Goal: Task Accomplishment & Management: Use online tool/utility

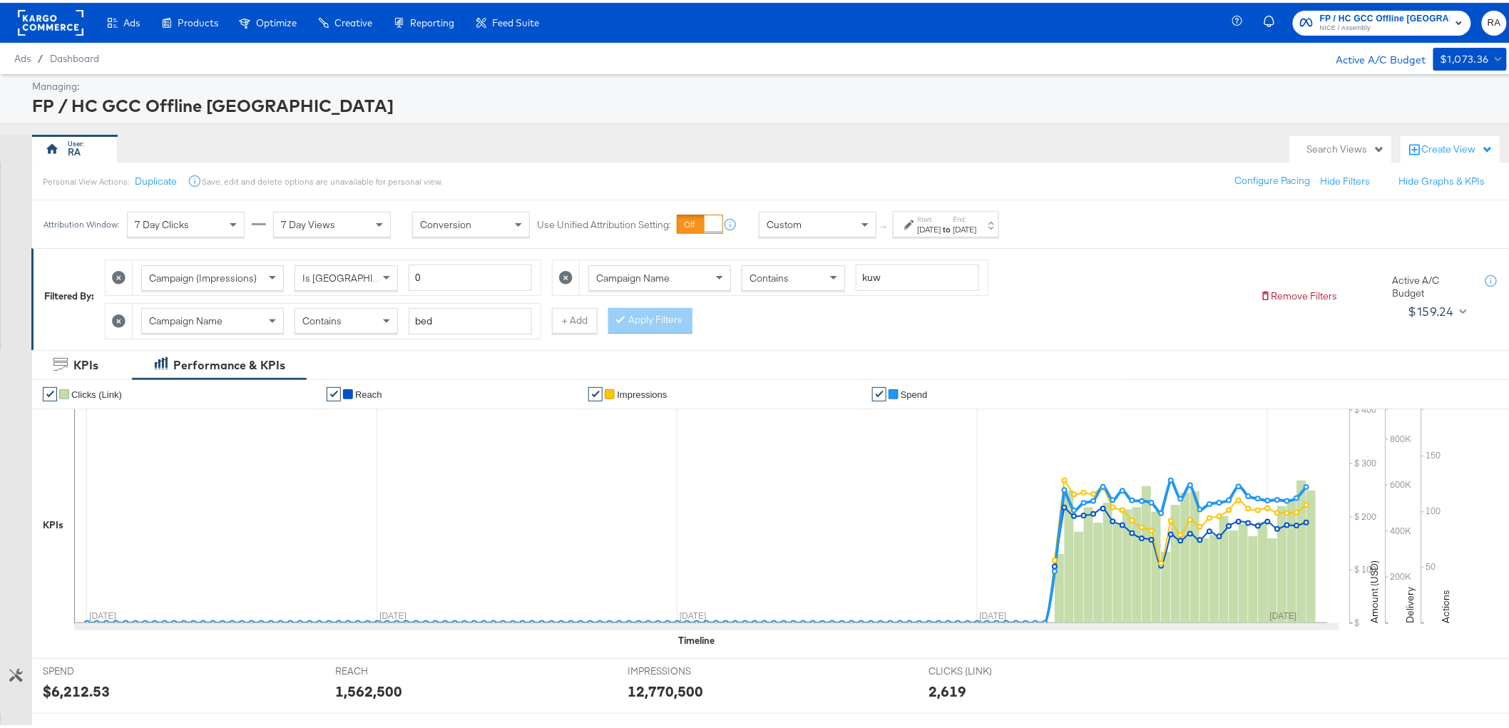
click at [566, 275] on icon at bounding box center [566, 275] width 14 height 14
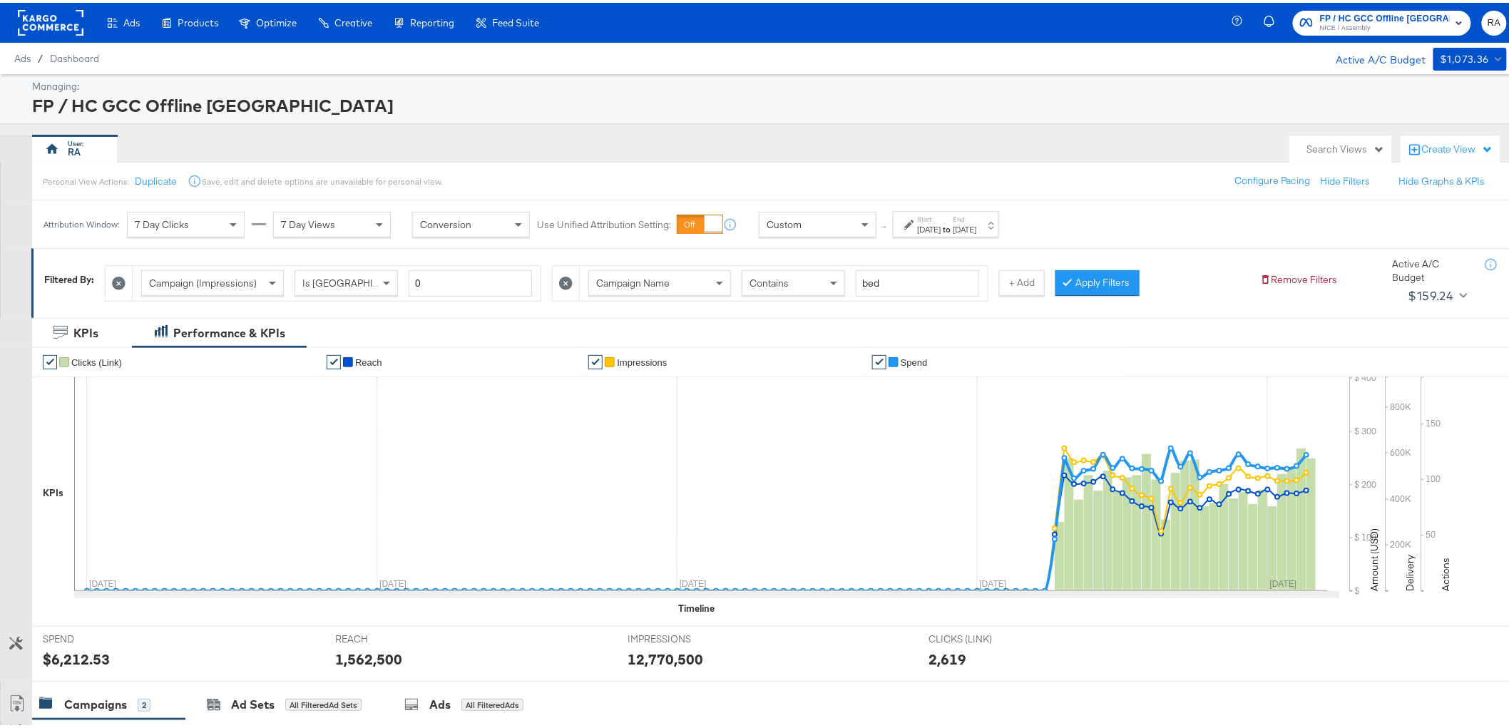
type input "bed"
click at [941, 230] on div "Jun 1st 2025" at bounding box center [930, 226] width 24 height 11
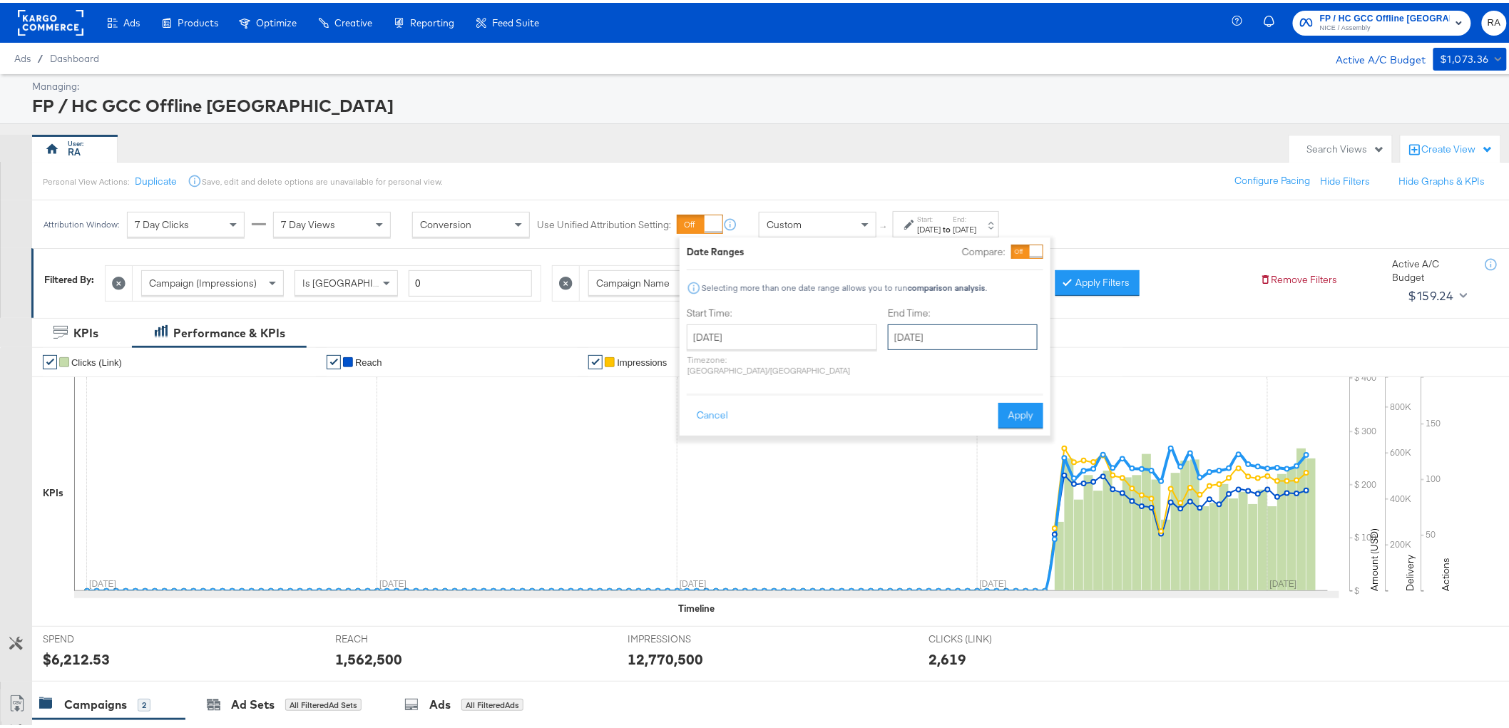
click at [961, 335] on input "[DATE]" at bounding box center [963, 335] width 150 height 26
click at [1038, 428] on td "11" at bounding box center [1050, 427] width 24 height 20
type input "[DATE]"
click at [1026, 409] on button "Apply" at bounding box center [1025, 413] width 45 height 26
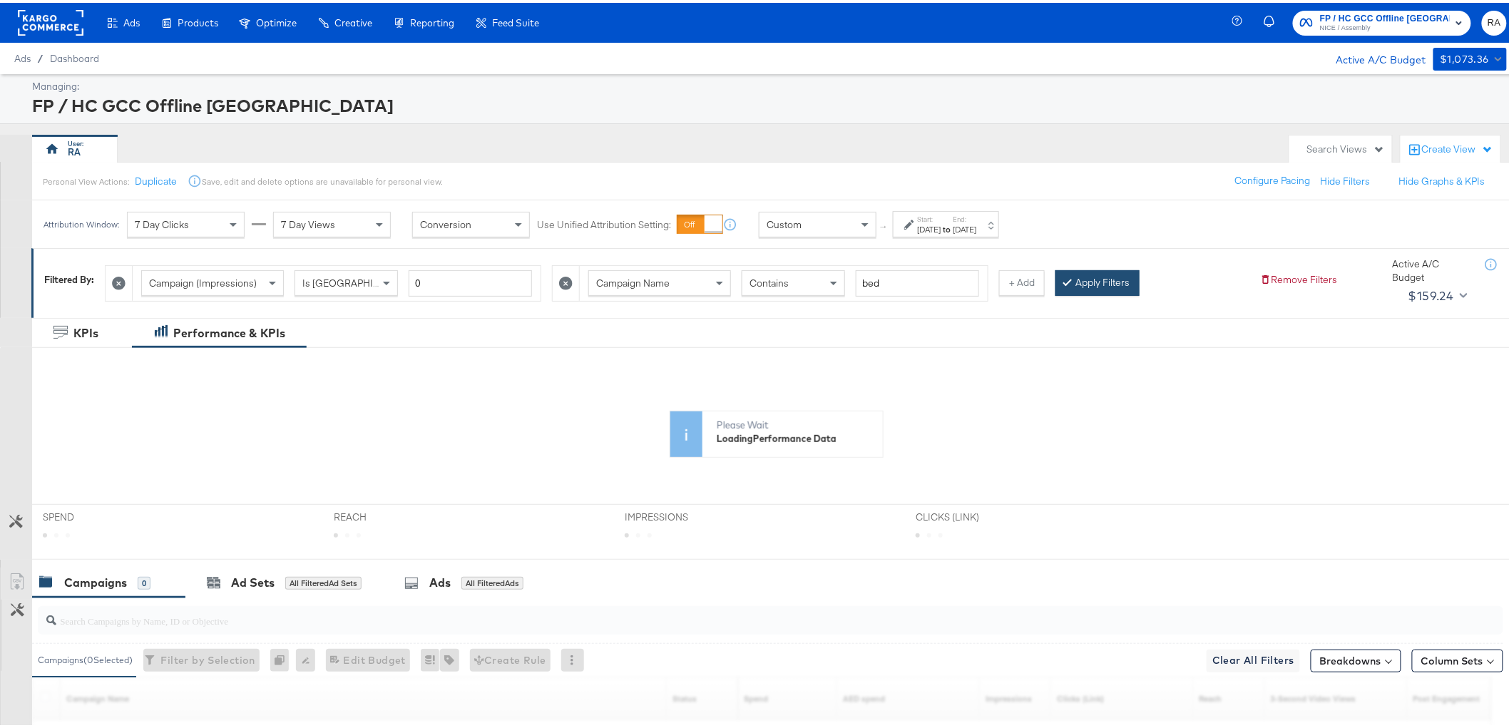
click at [1066, 279] on icon at bounding box center [1068, 279] width 4 height 9
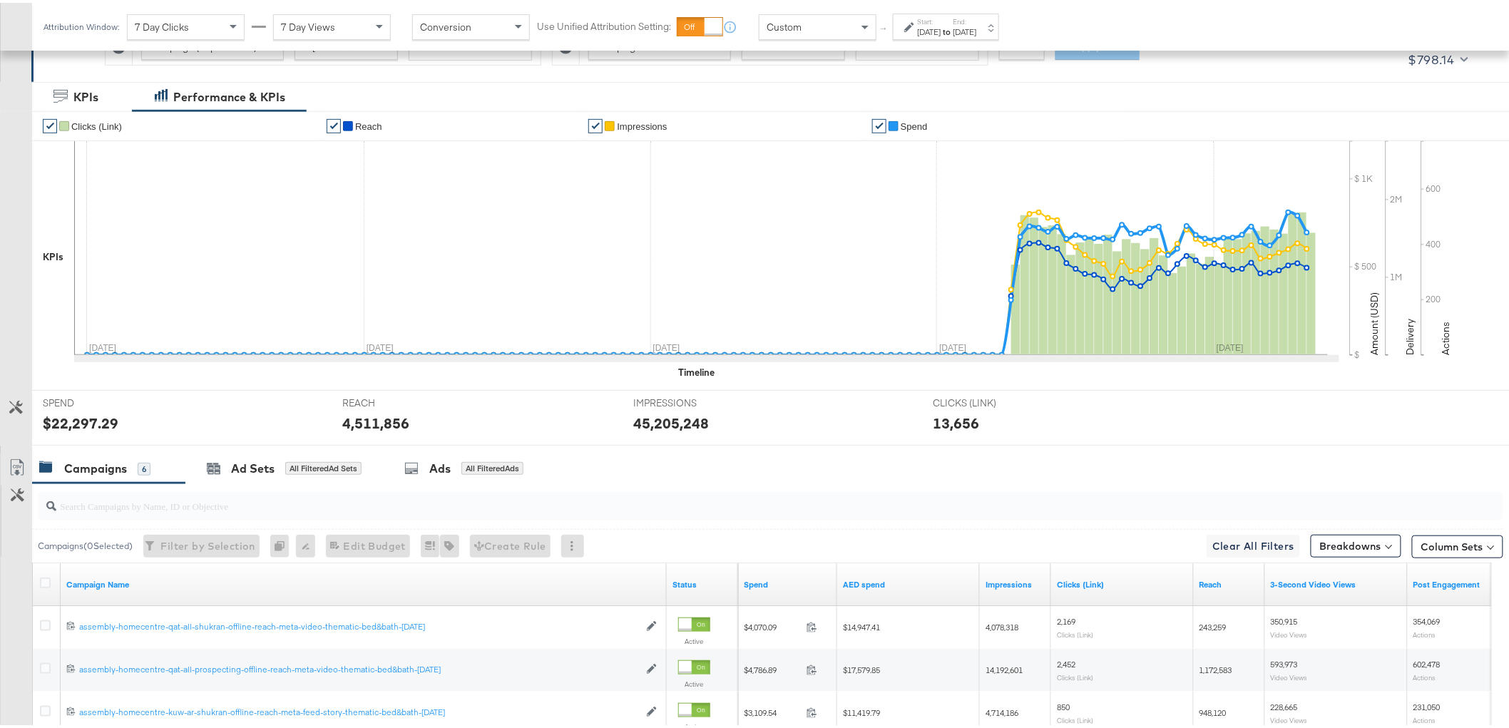
scroll to position [474, 0]
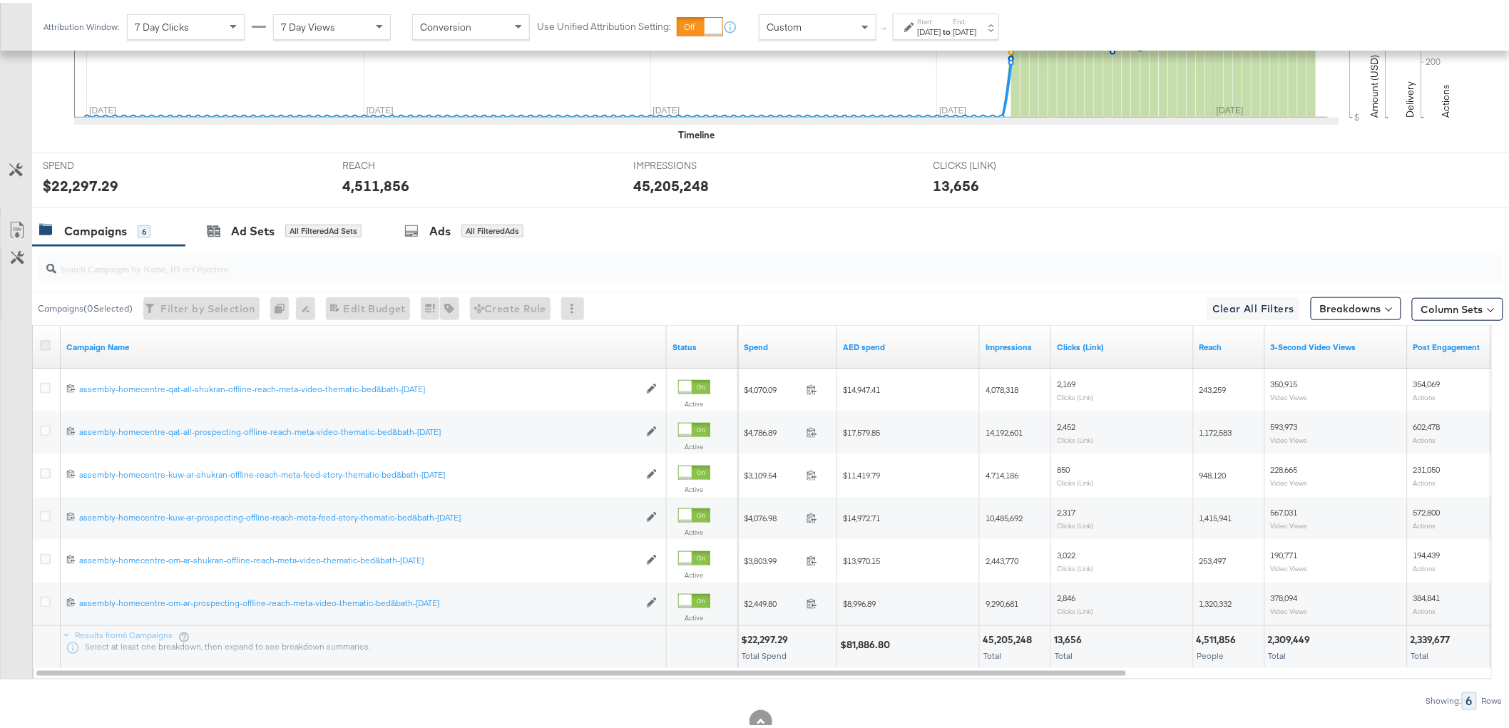
click at [41, 342] on icon at bounding box center [45, 342] width 11 height 11
click at [0, 0] on input "checkbox" at bounding box center [0, 0] width 0 height 0
click at [474, 227] on div "for 6 Campaigns" at bounding box center [491, 229] width 71 height 13
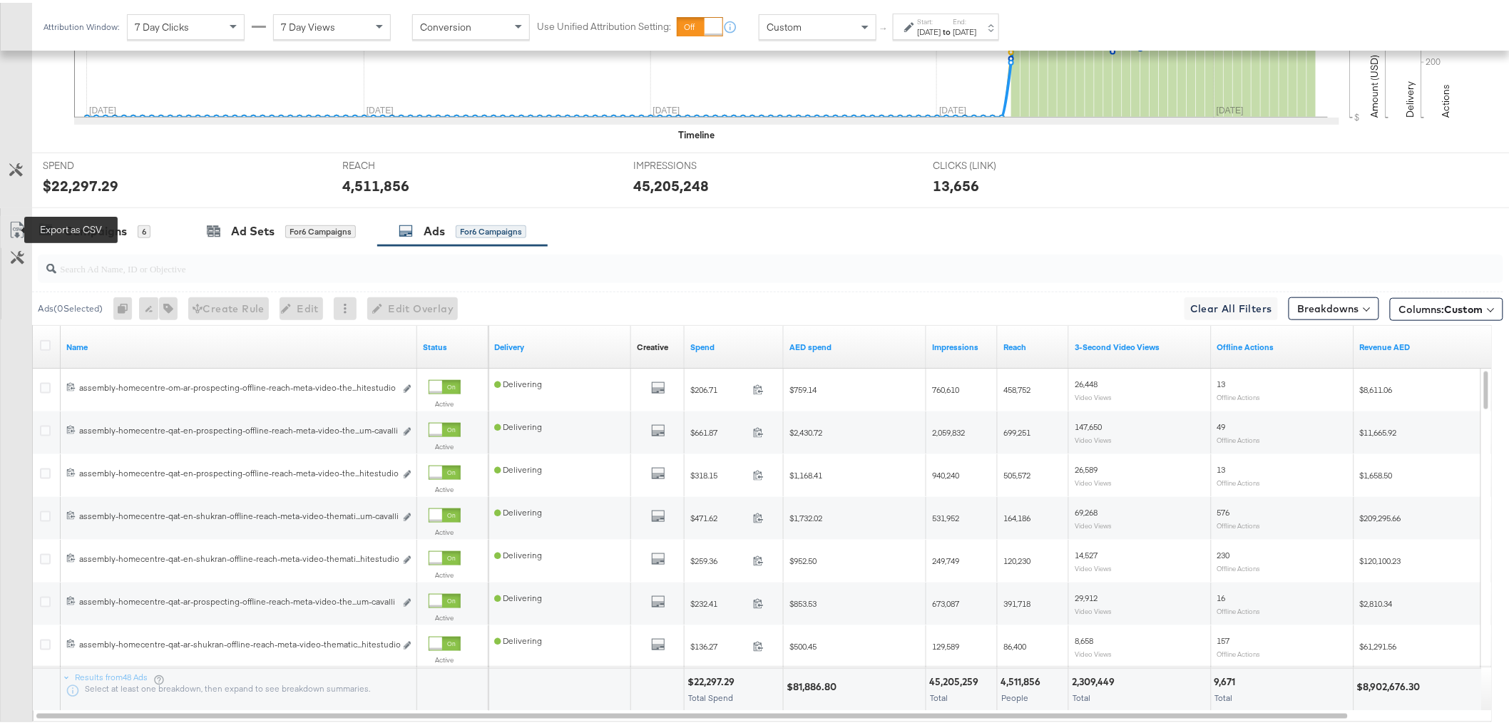
click at [15, 228] on icon at bounding box center [17, 227] width 17 height 17
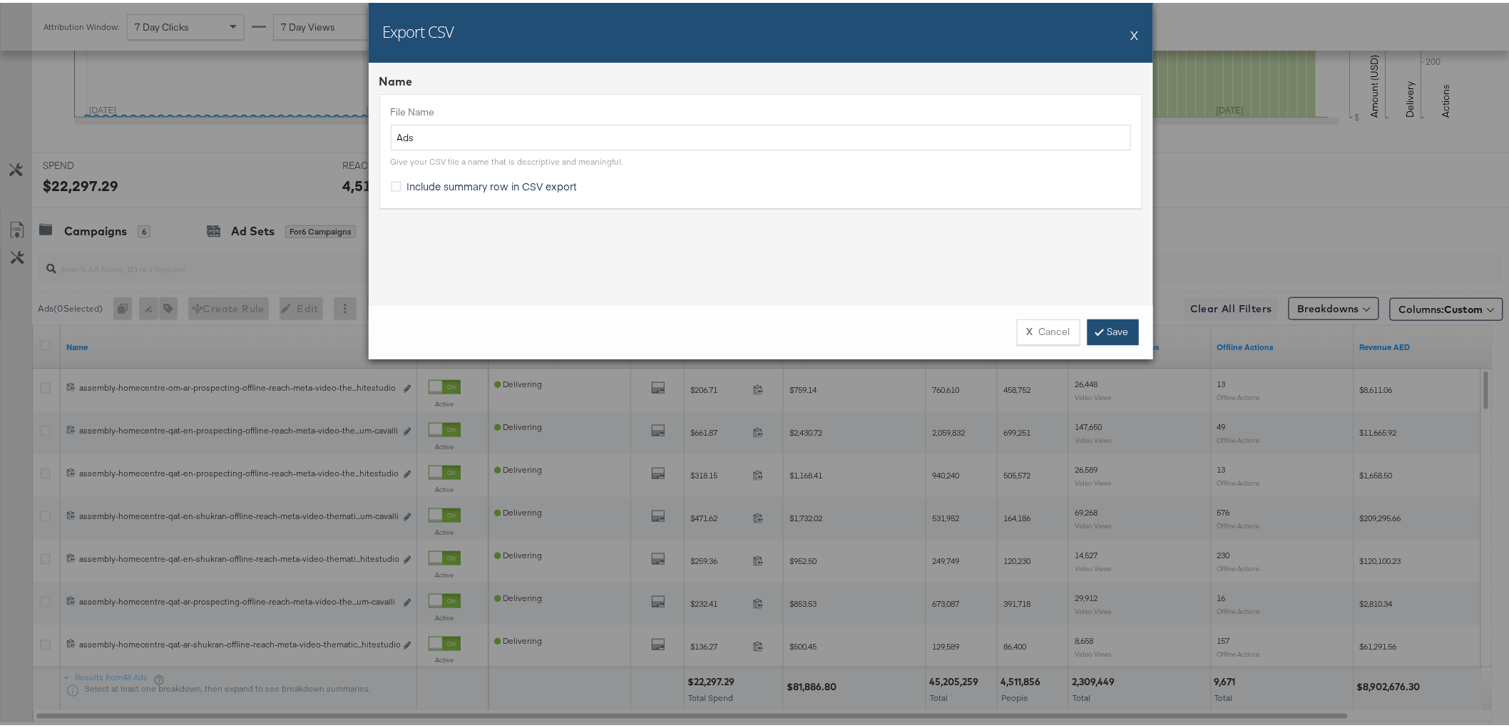
click at [1109, 323] on link "Save" at bounding box center [1113, 330] width 51 height 26
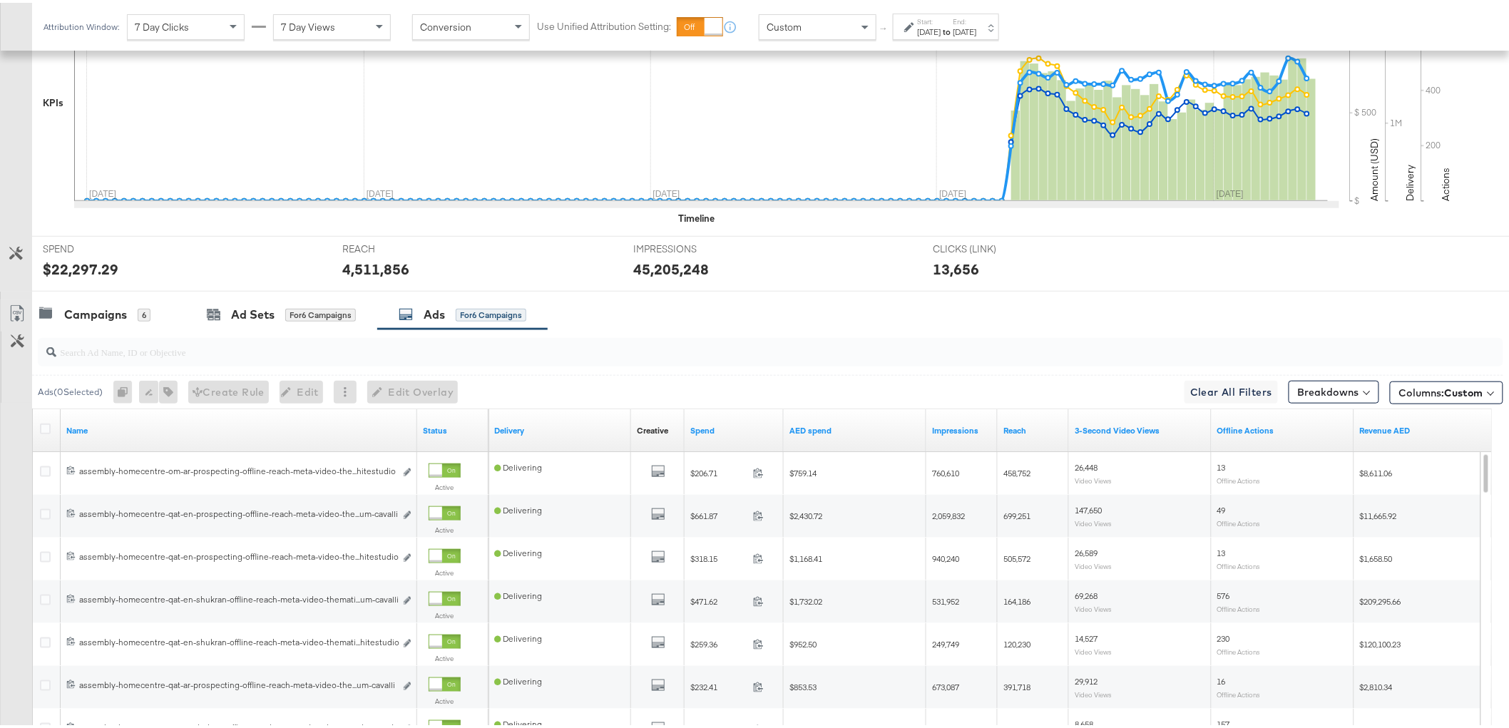
scroll to position [394, 0]
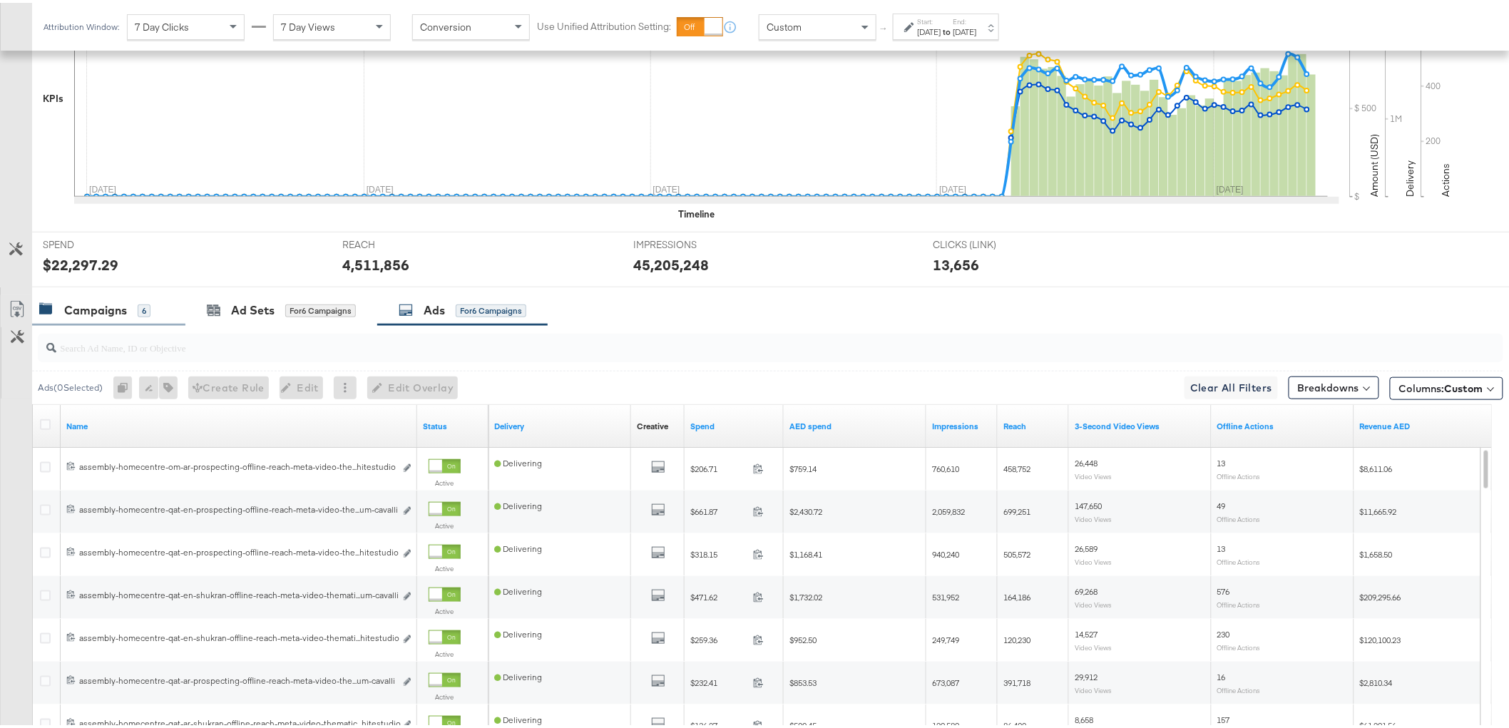
click at [88, 305] on div "Campaigns" at bounding box center [95, 308] width 63 height 16
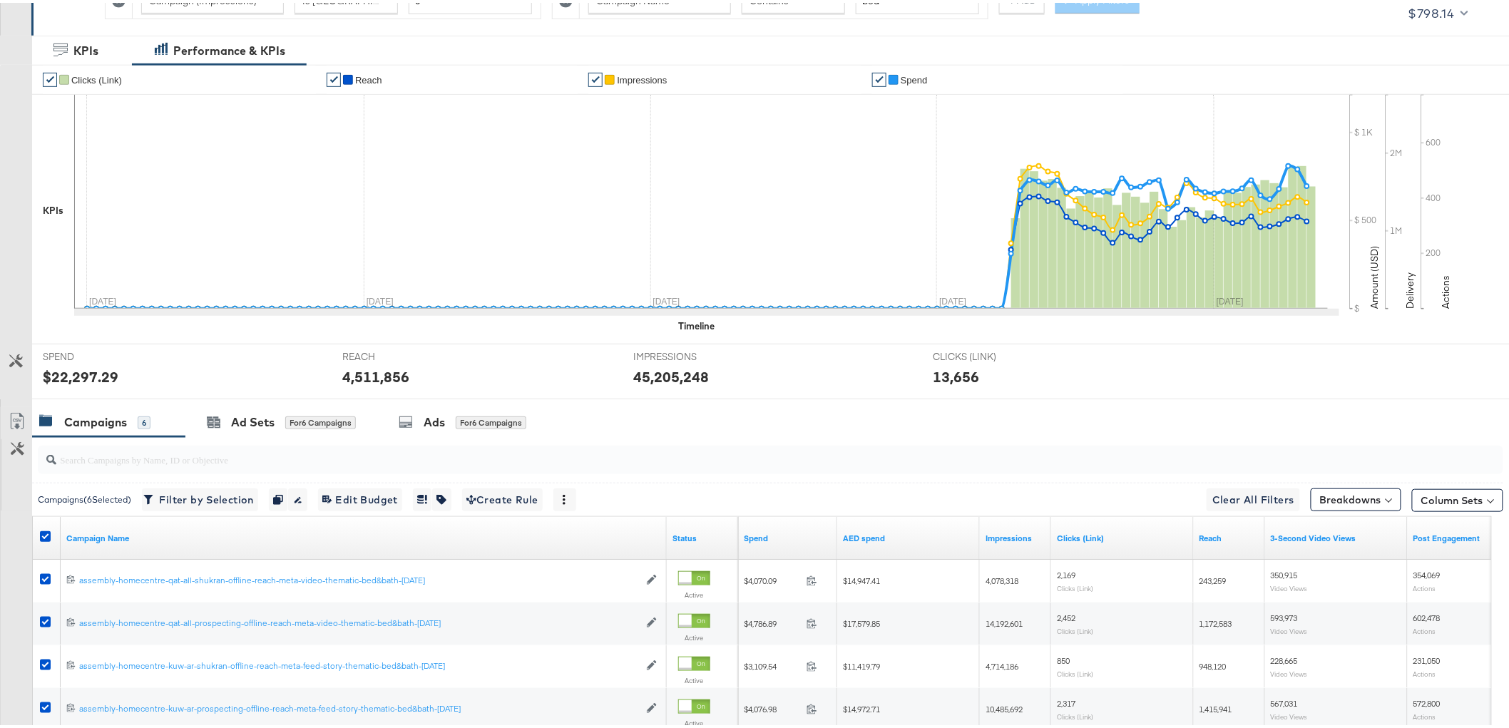
scroll to position [0, 0]
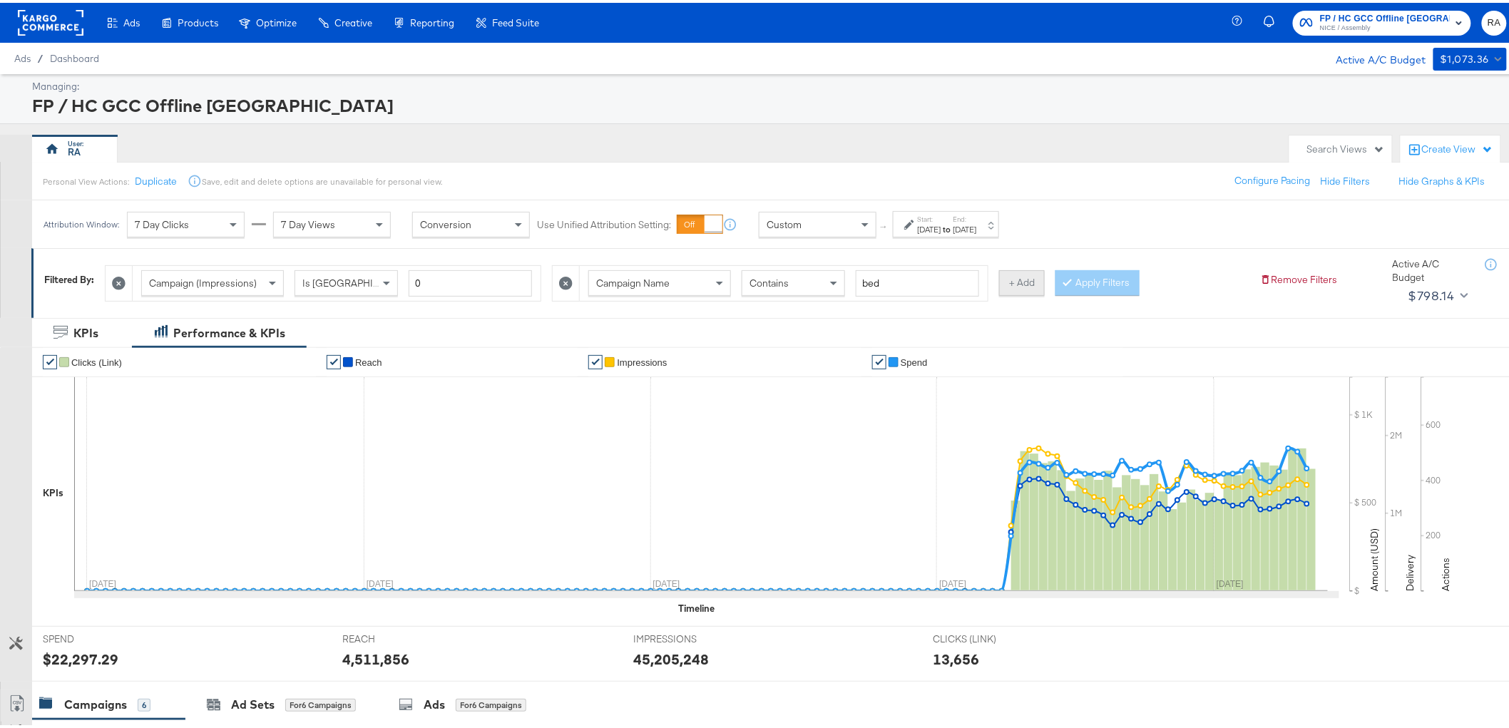
click at [1001, 274] on button "+ Add" at bounding box center [1022, 280] width 46 height 26
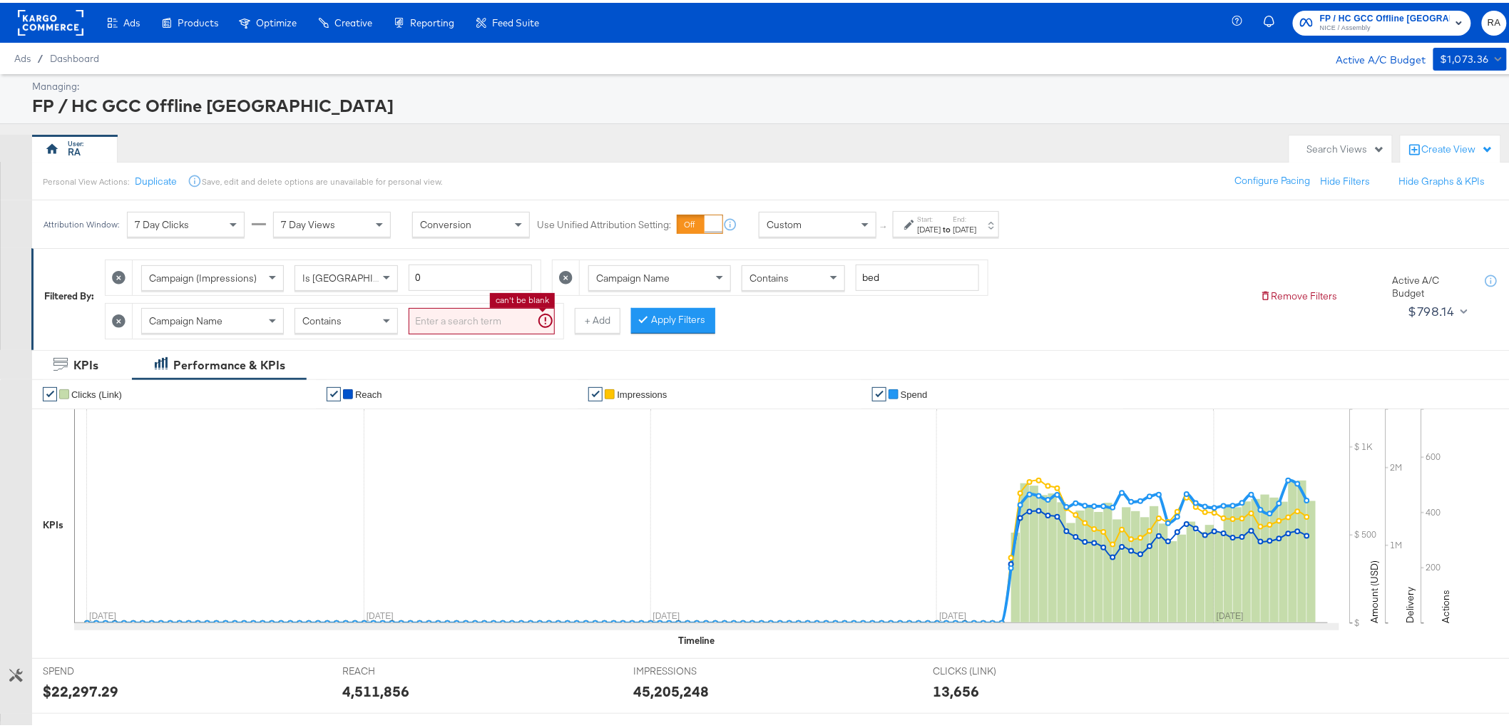
click at [466, 318] on input "search" at bounding box center [482, 318] width 146 height 26
type input "KUW"
click at [645, 317] on button "Apply Filters" at bounding box center [650, 318] width 84 height 26
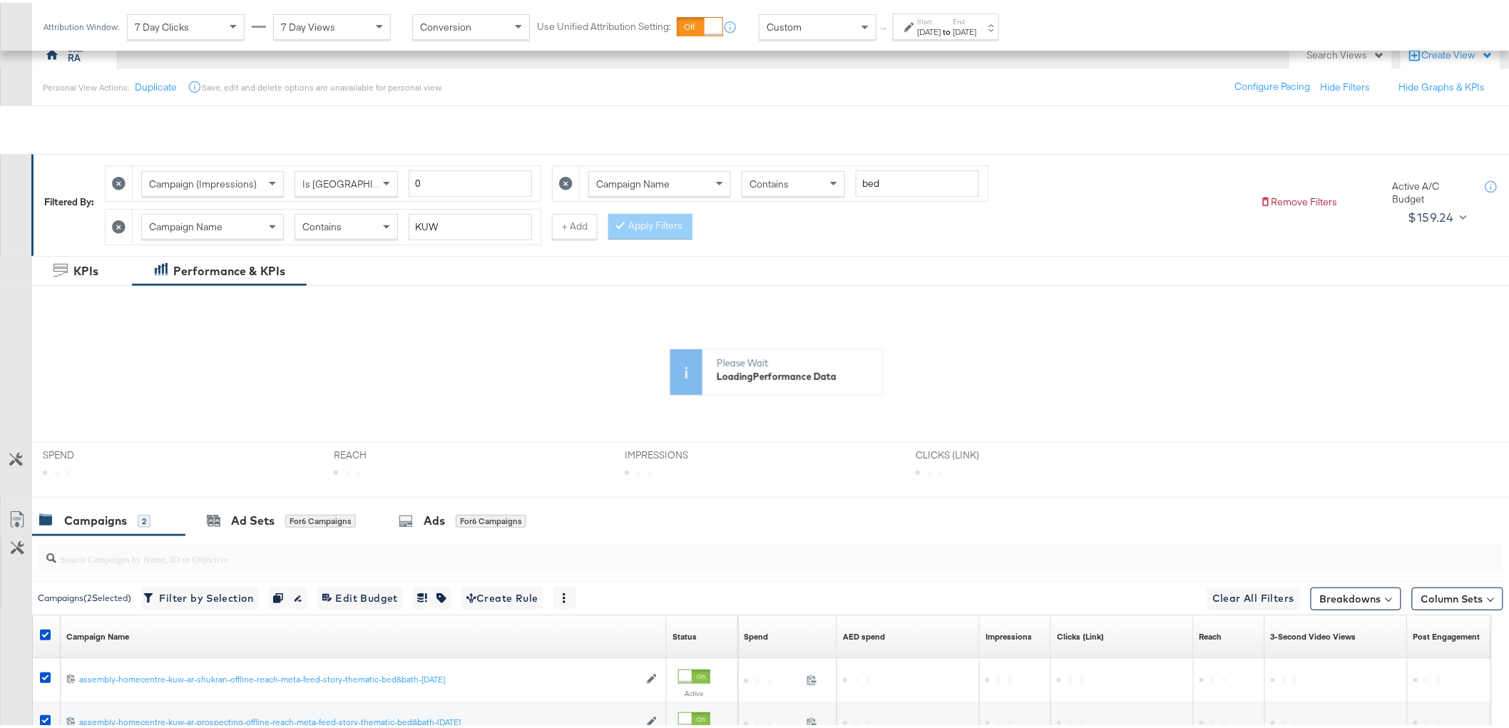
scroll to position [255, 0]
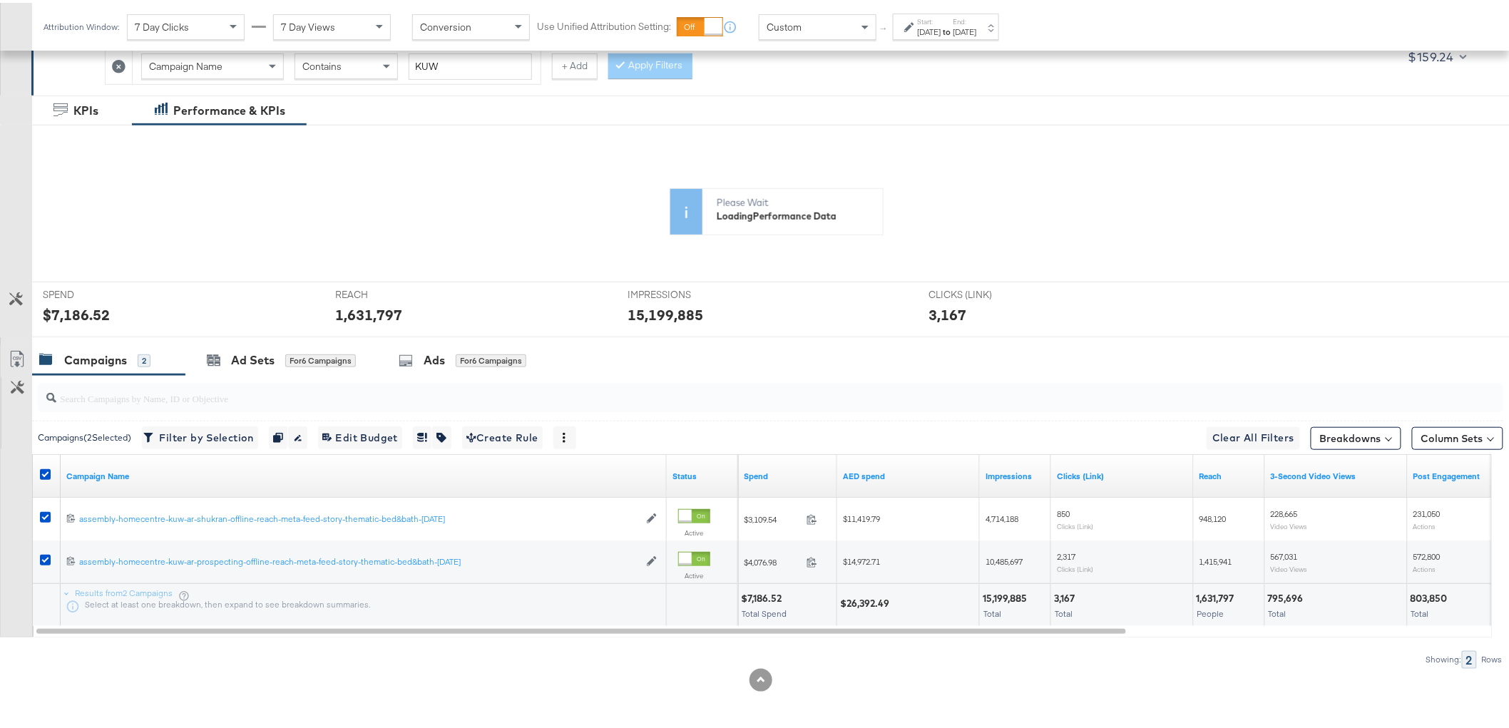
click at [13, 357] on icon at bounding box center [16, 359] width 9 height 11
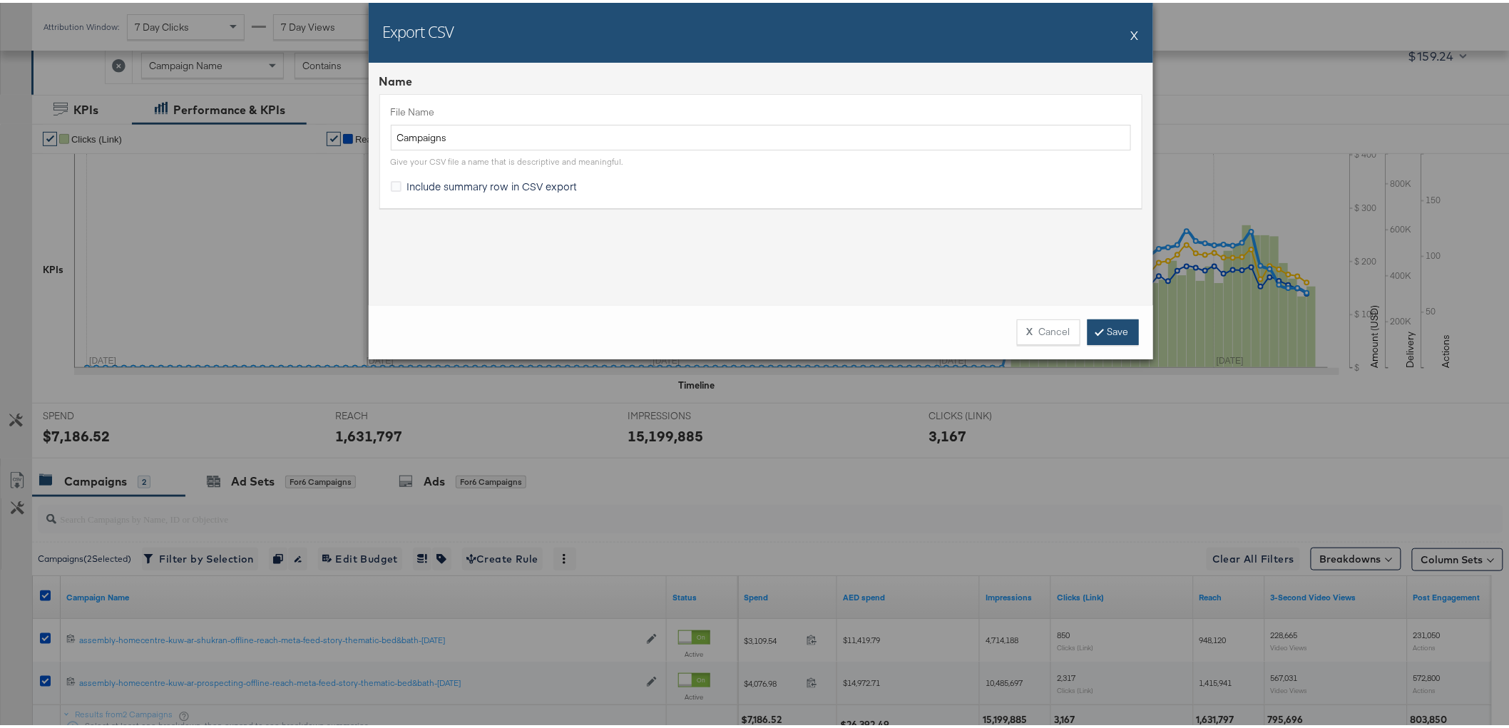
click at [1102, 340] on link "Save" at bounding box center [1113, 330] width 51 height 26
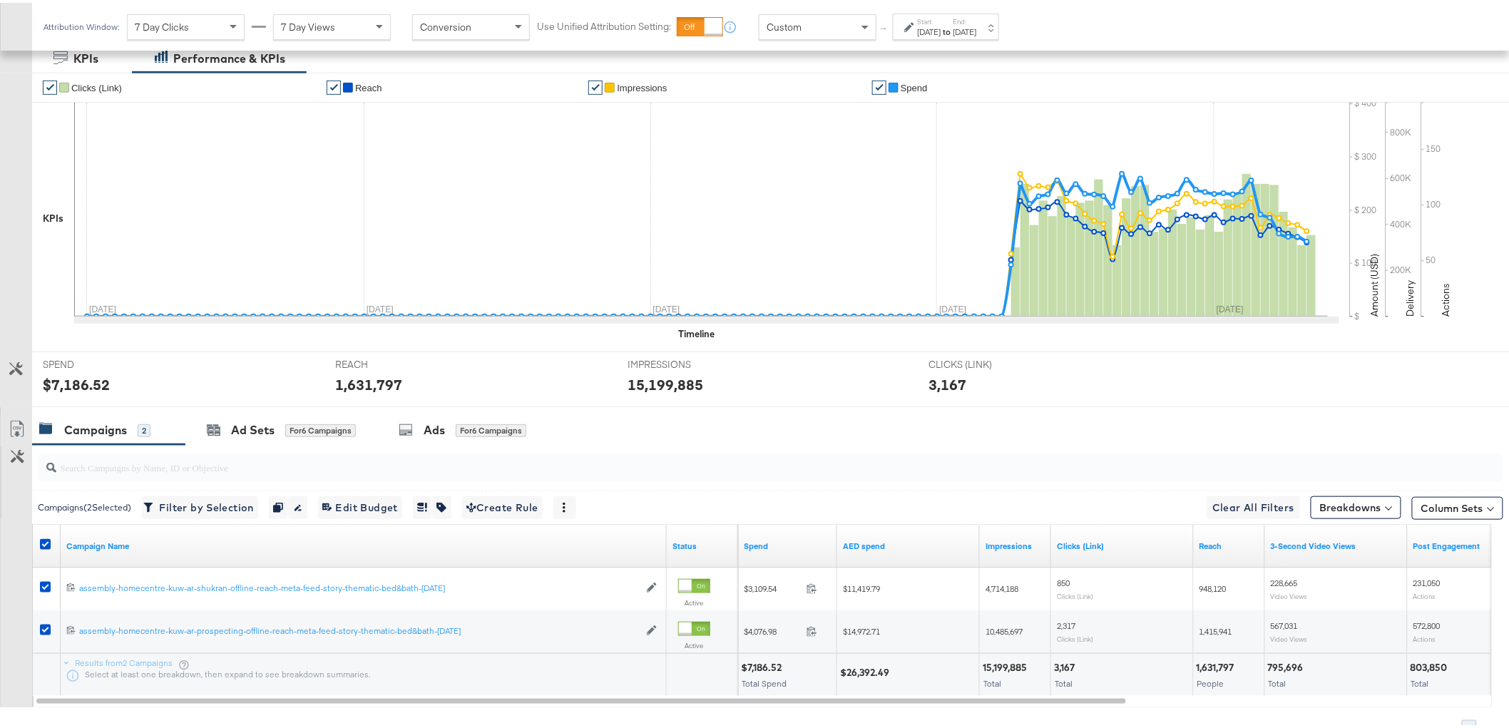
scroll to position [378, 0]
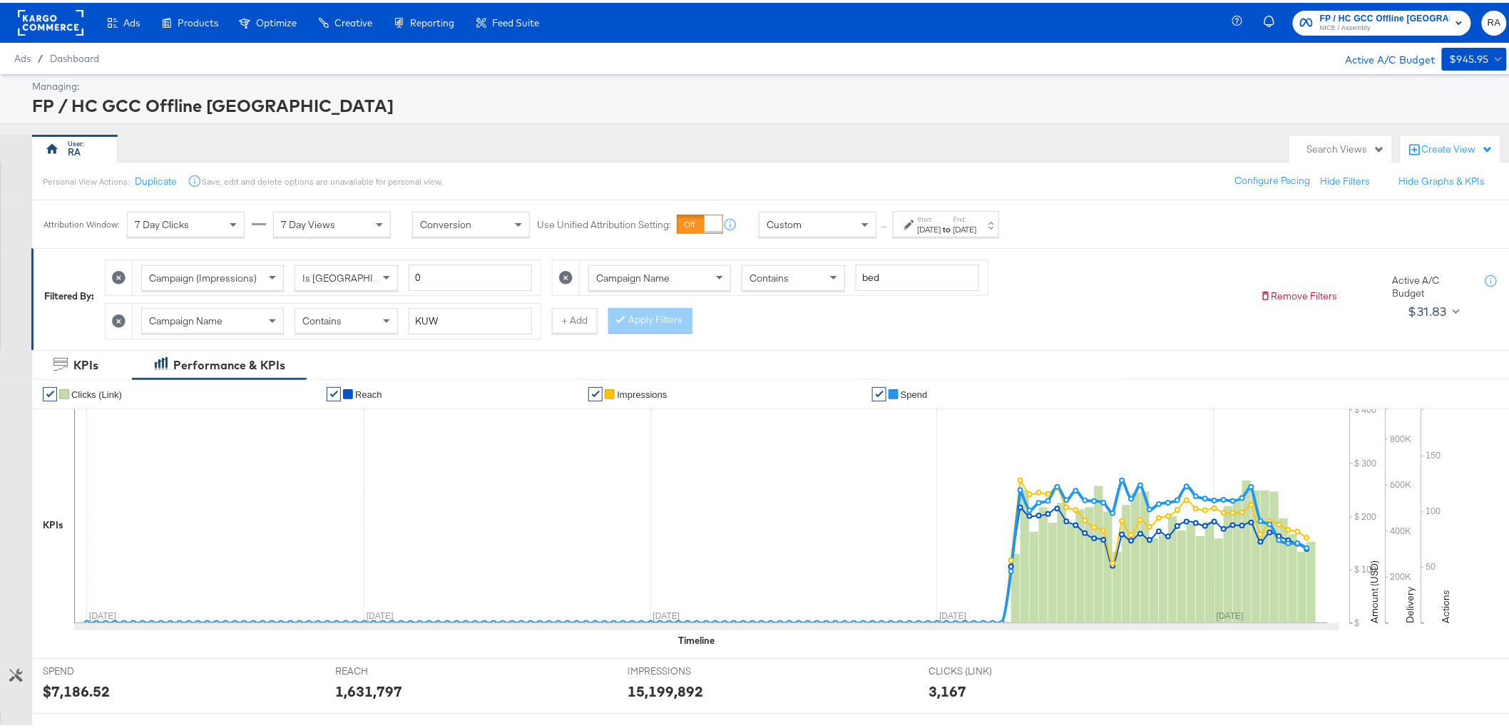
click at [965, 233] on div "Start: Jun 1st 2025 to End: Oct 11th 2025" at bounding box center [946, 221] width 106 height 26
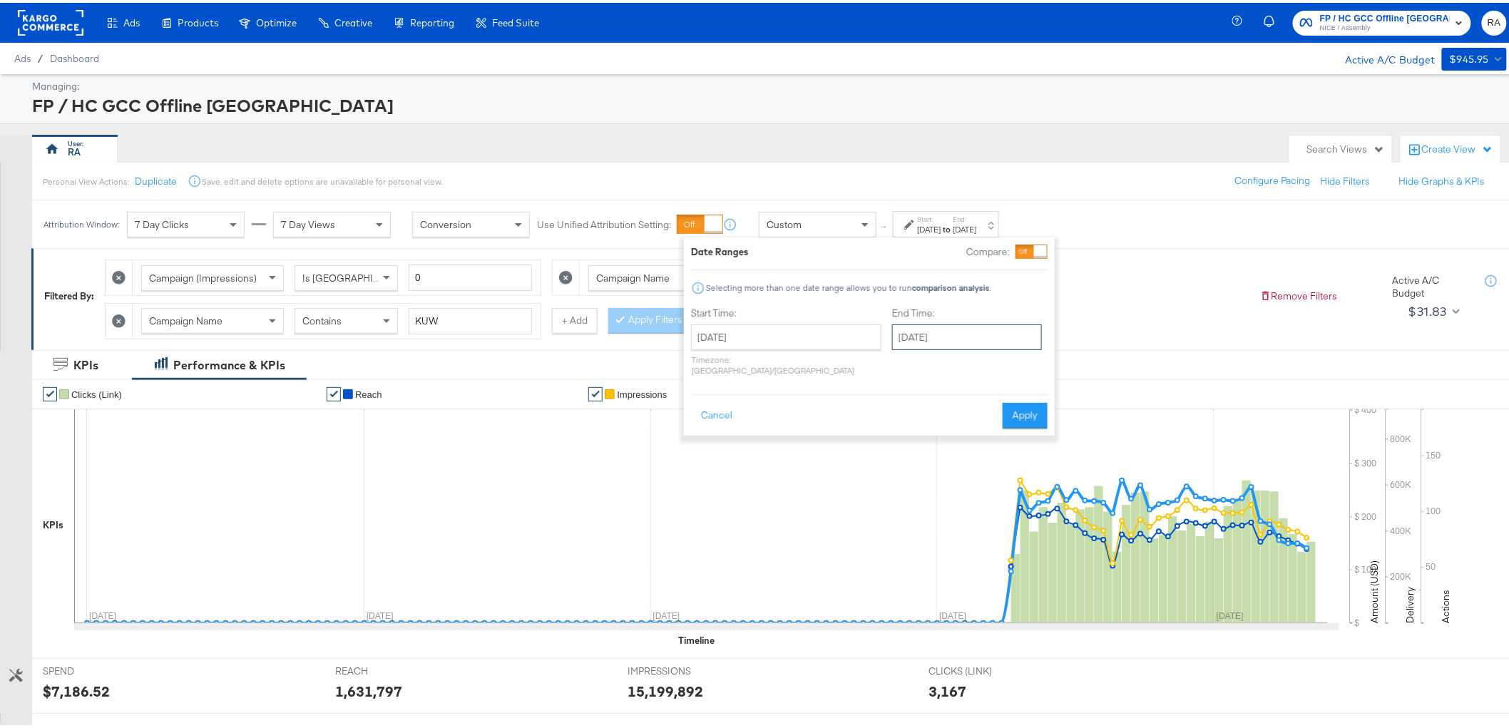
click at [992, 330] on input "[DATE]" at bounding box center [967, 335] width 150 height 26
click at [1047, 325] on div "Date Ranges Compare: Selecting more than one date range allows you to run compa…" at bounding box center [869, 334] width 371 height 198
click at [1036, 400] on button "Apply" at bounding box center [1025, 413] width 45 height 26
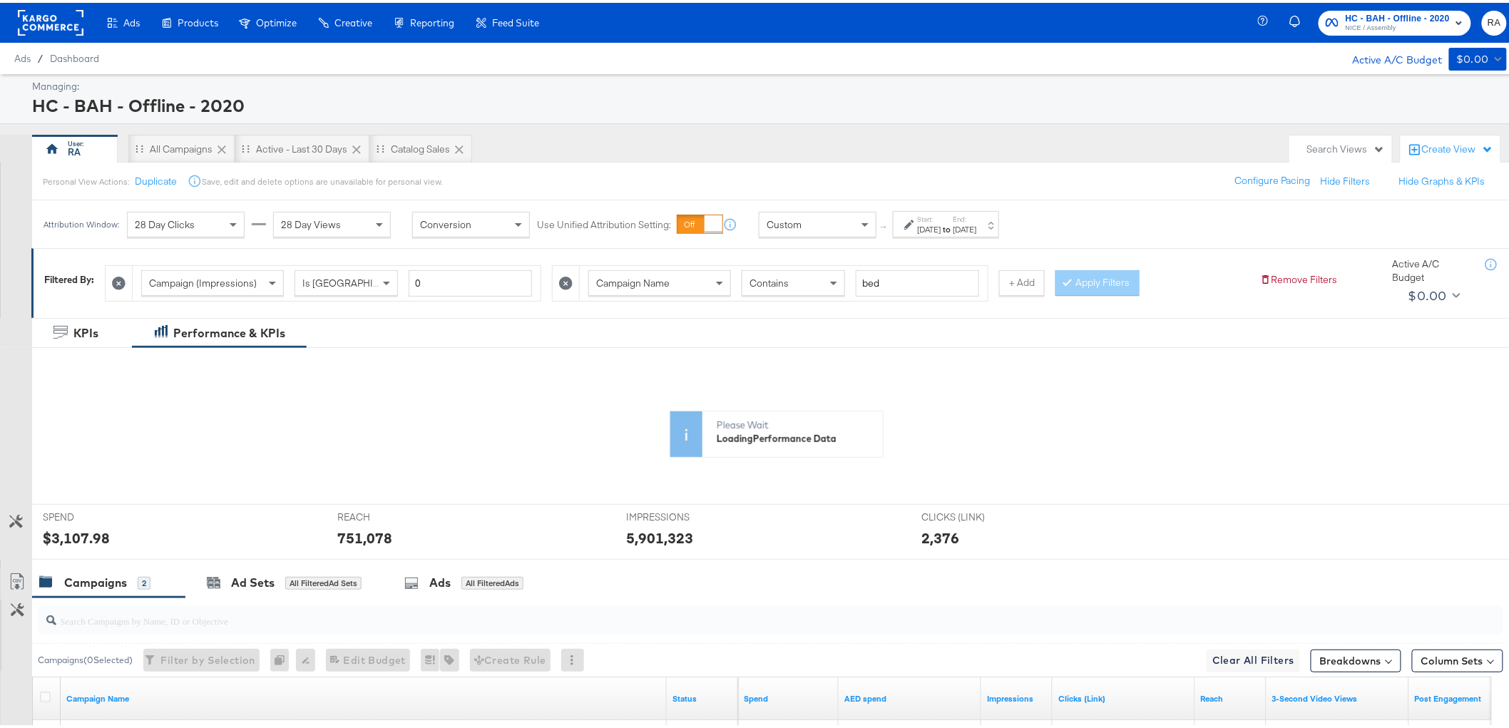
click at [977, 219] on label "End:" at bounding box center [966, 216] width 24 height 9
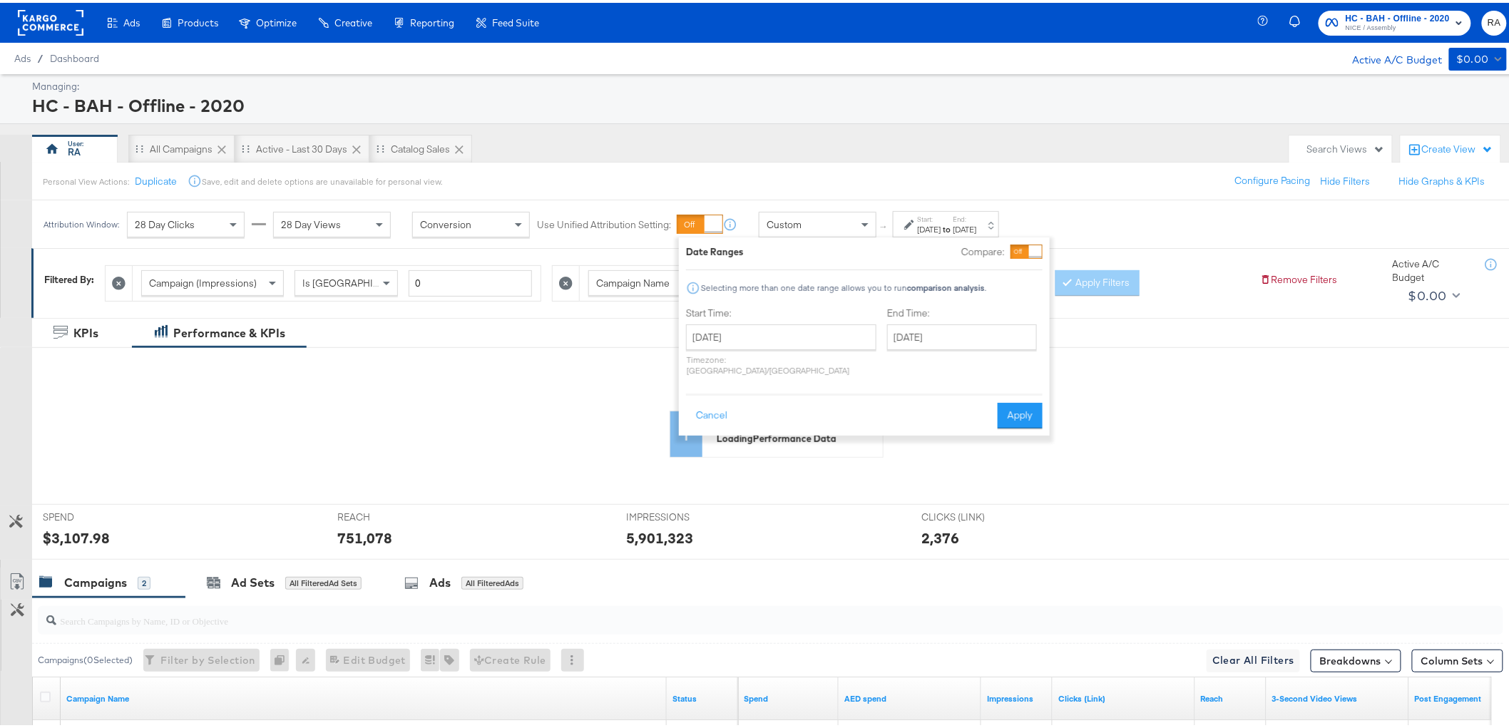
click at [961, 348] on div "End Time: [DATE] ‹ [DATE] › Su Mo Tu We Th Fr Sa 28 29 30 1 2 3 4 5 6 7 8 9 10 …" at bounding box center [964, 342] width 155 height 76
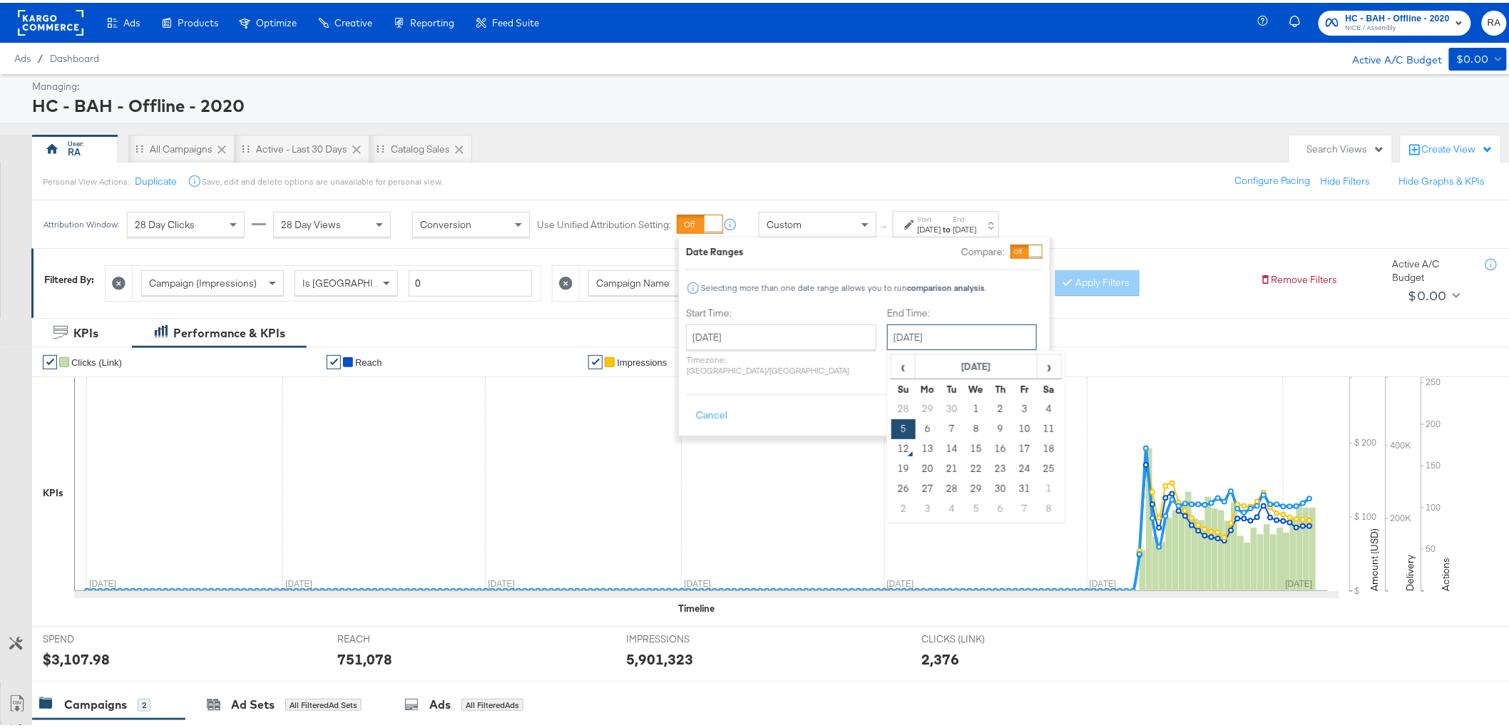
click at [968, 340] on input "[DATE]" at bounding box center [962, 335] width 150 height 26
click at [1037, 427] on td "11" at bounding box center [1049, 427] width 24 height 20
type input "[DATE]"
click at [1024, 400] on button "Apply" at bounding box center [1024, 413] width 45 height 26
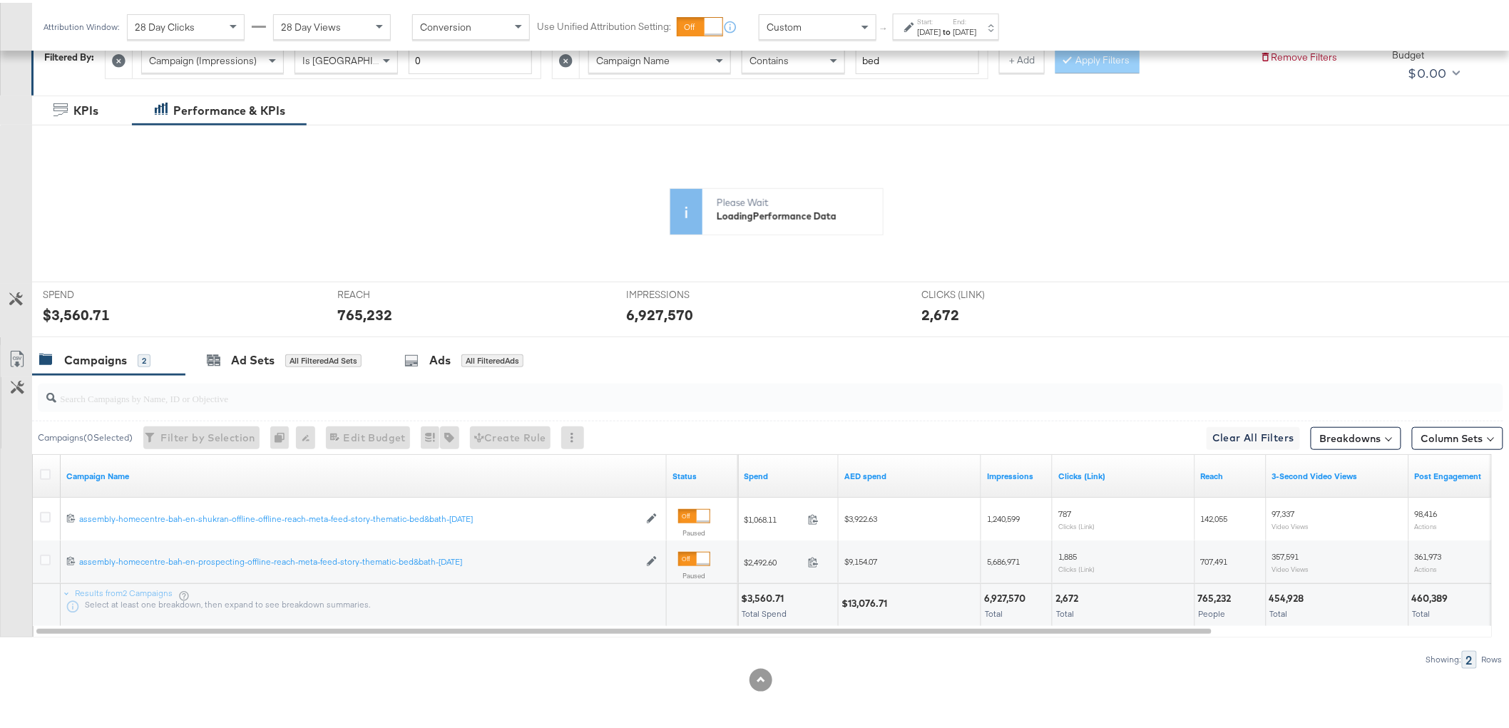
scroll to position [223, 0]
click at [44, 479] on div "KPIs Performance & KPIs Customize KPIs ✔ Clicks (Link) ✔ Reach ✔ Impressions ✔ …" at bounding box center [760, 411] width 1521 height 636
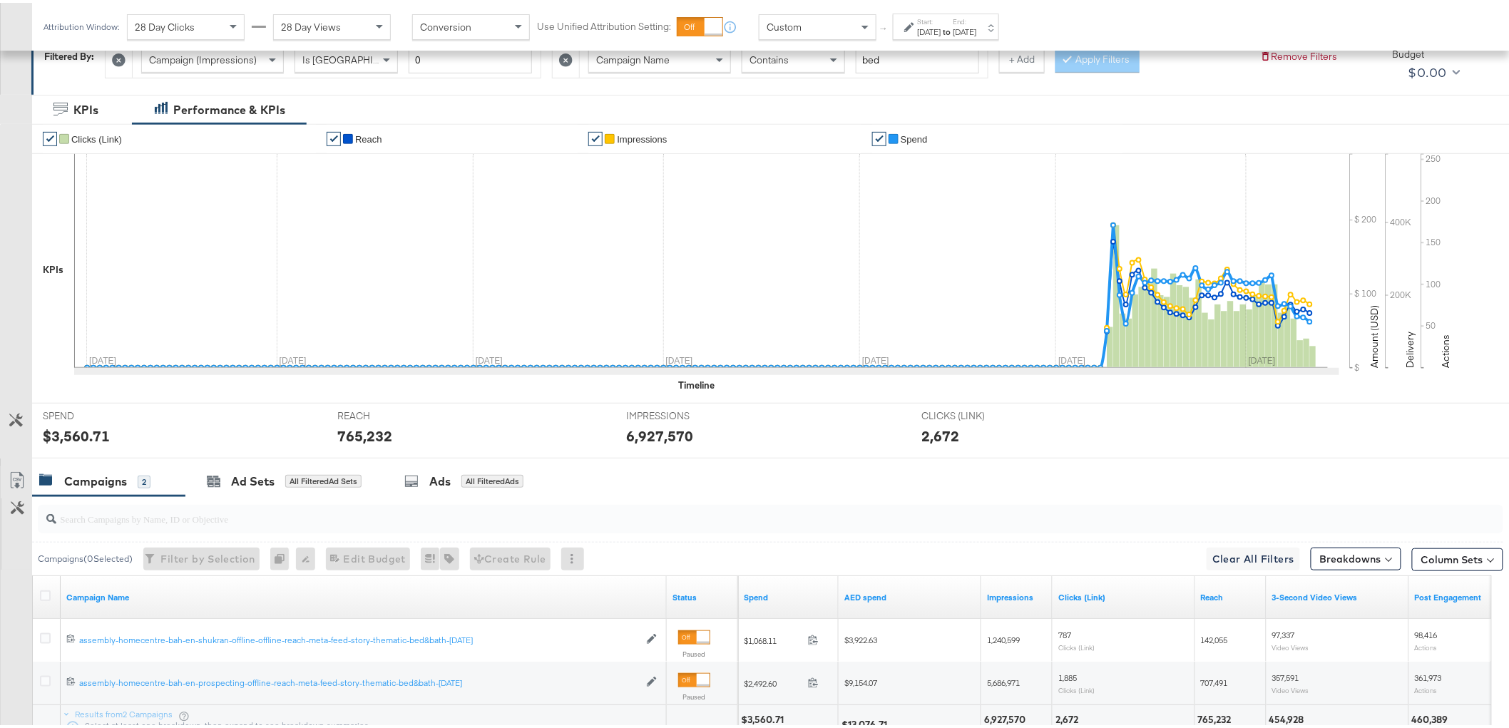
click at [44, 471] on icon at bounding box center [46, 478] width 14 height 14
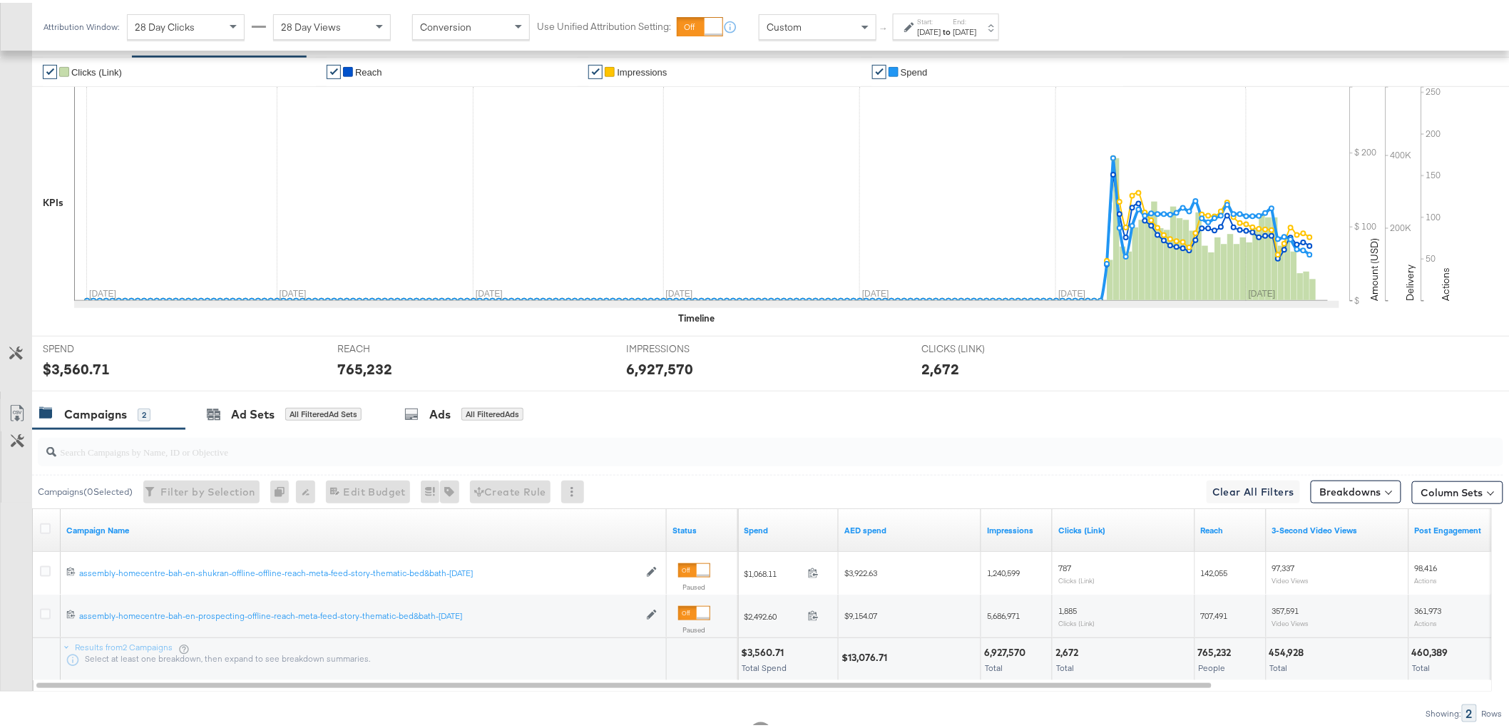
scroll to position [345, 0]
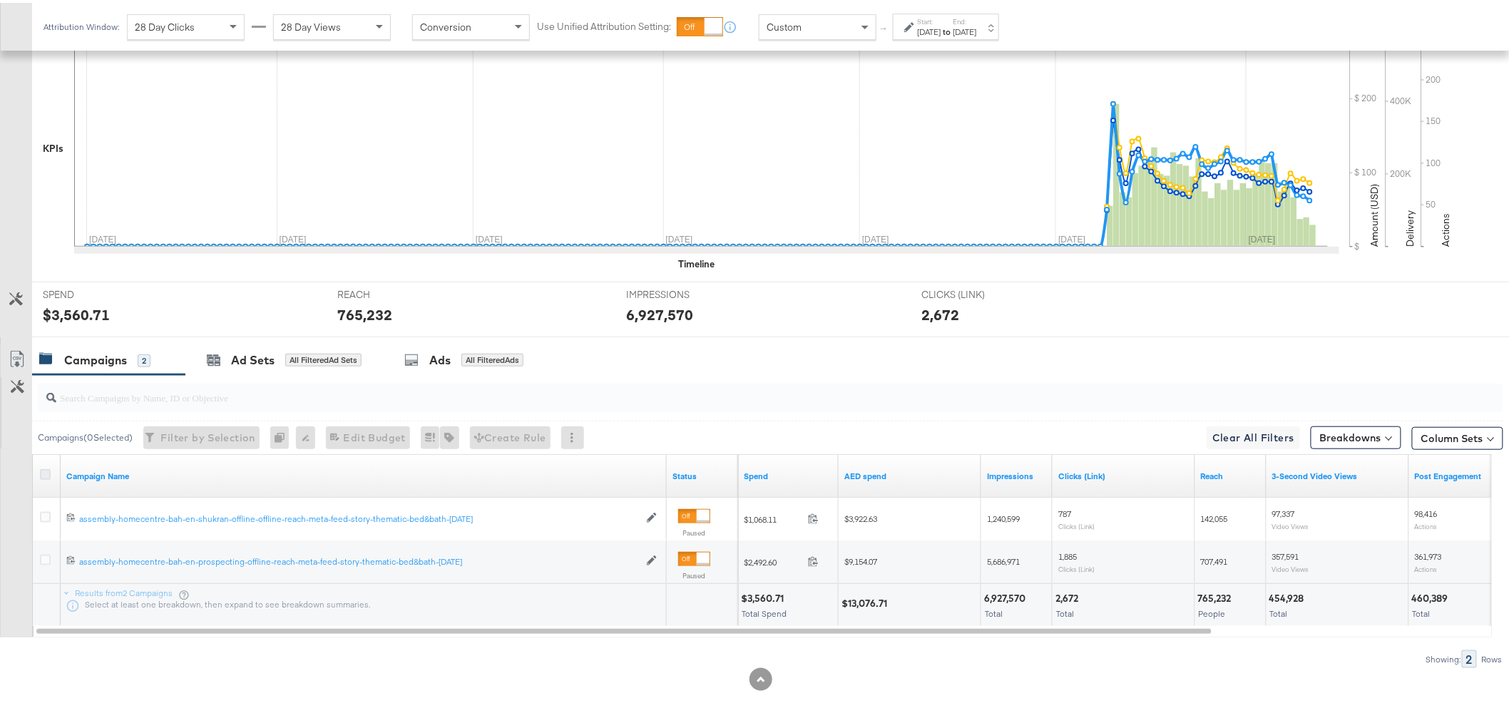
click at [44, 471] on icon at bounding box center [45, 471] width 11 height 11
click at [0, 0] on input "checkbox" at bounding box center [0, 0] width 0 height 0
click at [11, 359] on icon at bounding box center [17, 356] width 17 height 17
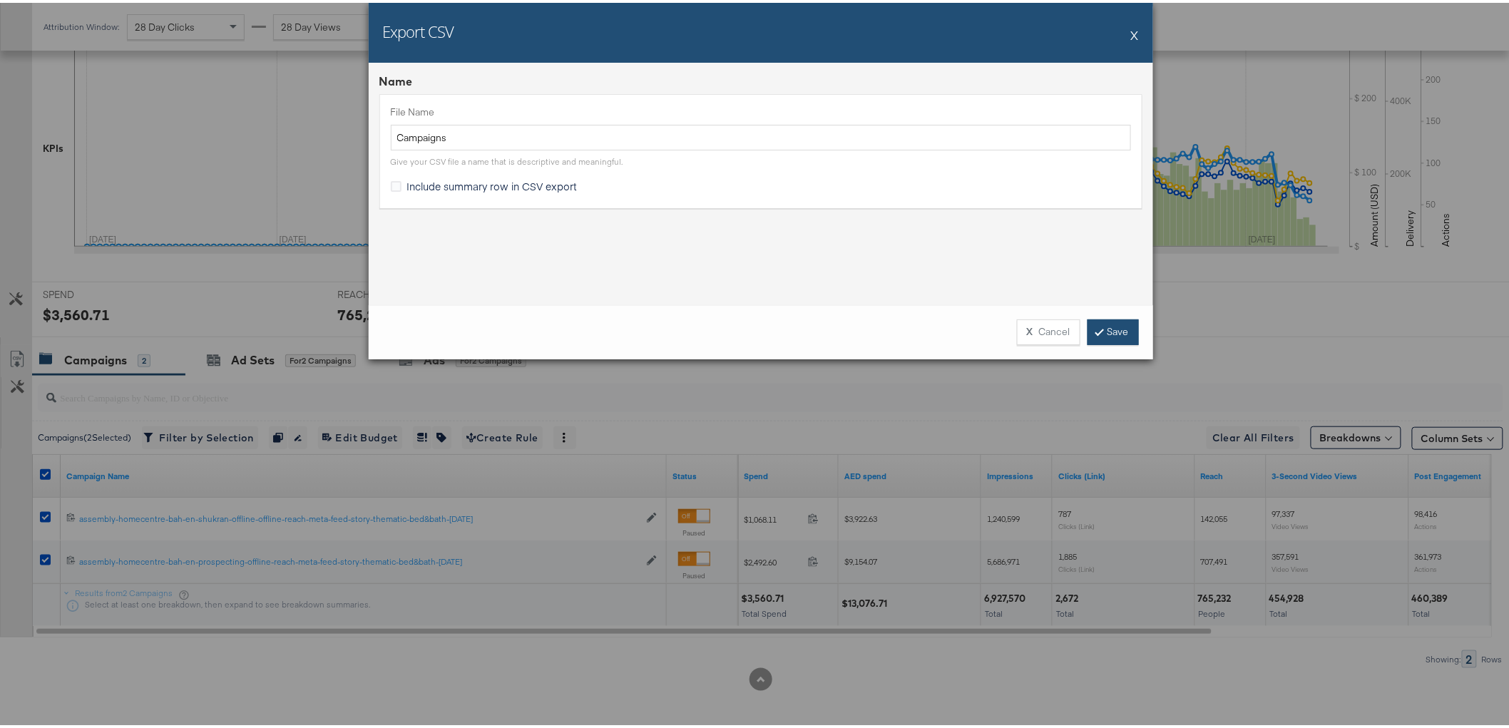
click at [1108, 331] on link "Save" at bounding box center [1113, 330] width 51 height 26
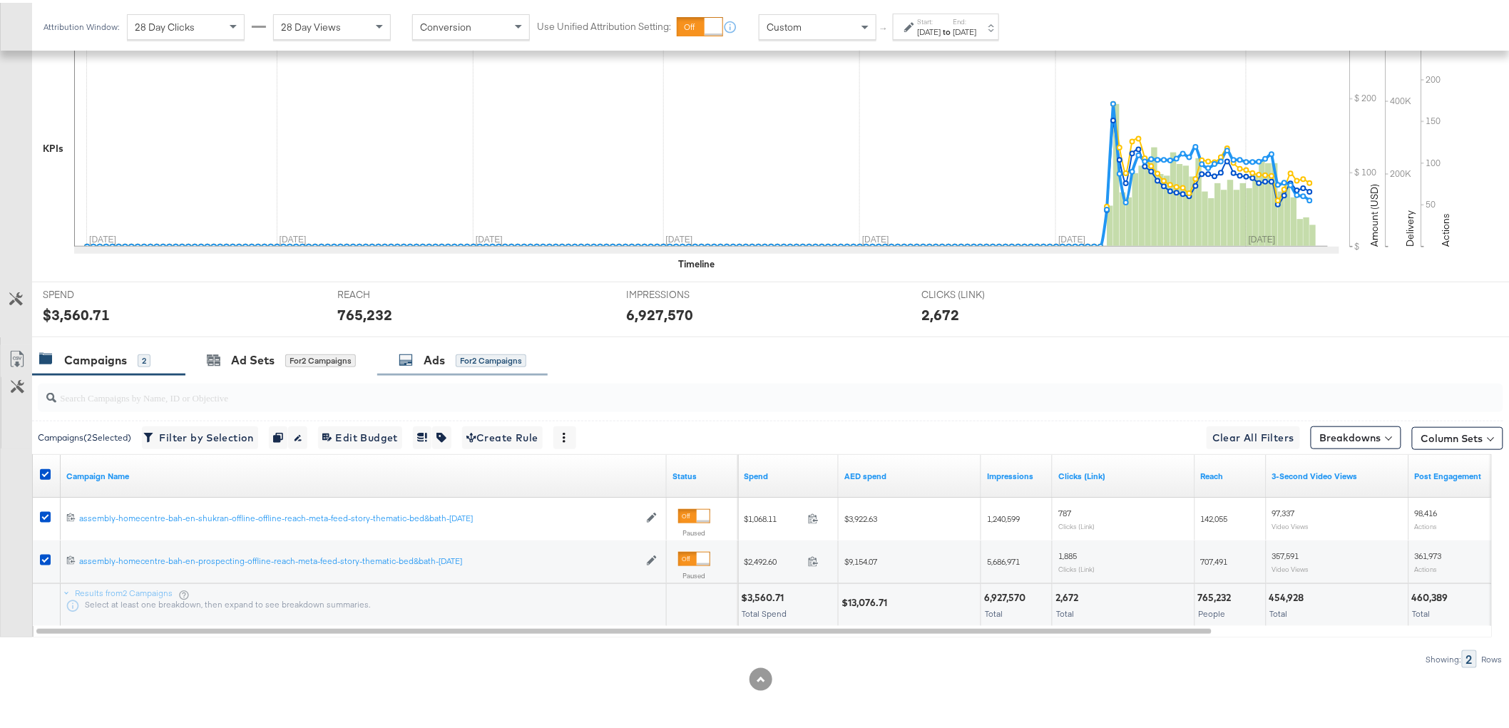
click at [460, 351] on span "for 2 Campaigns" at bounding box center [491, 357] width 71 height 13
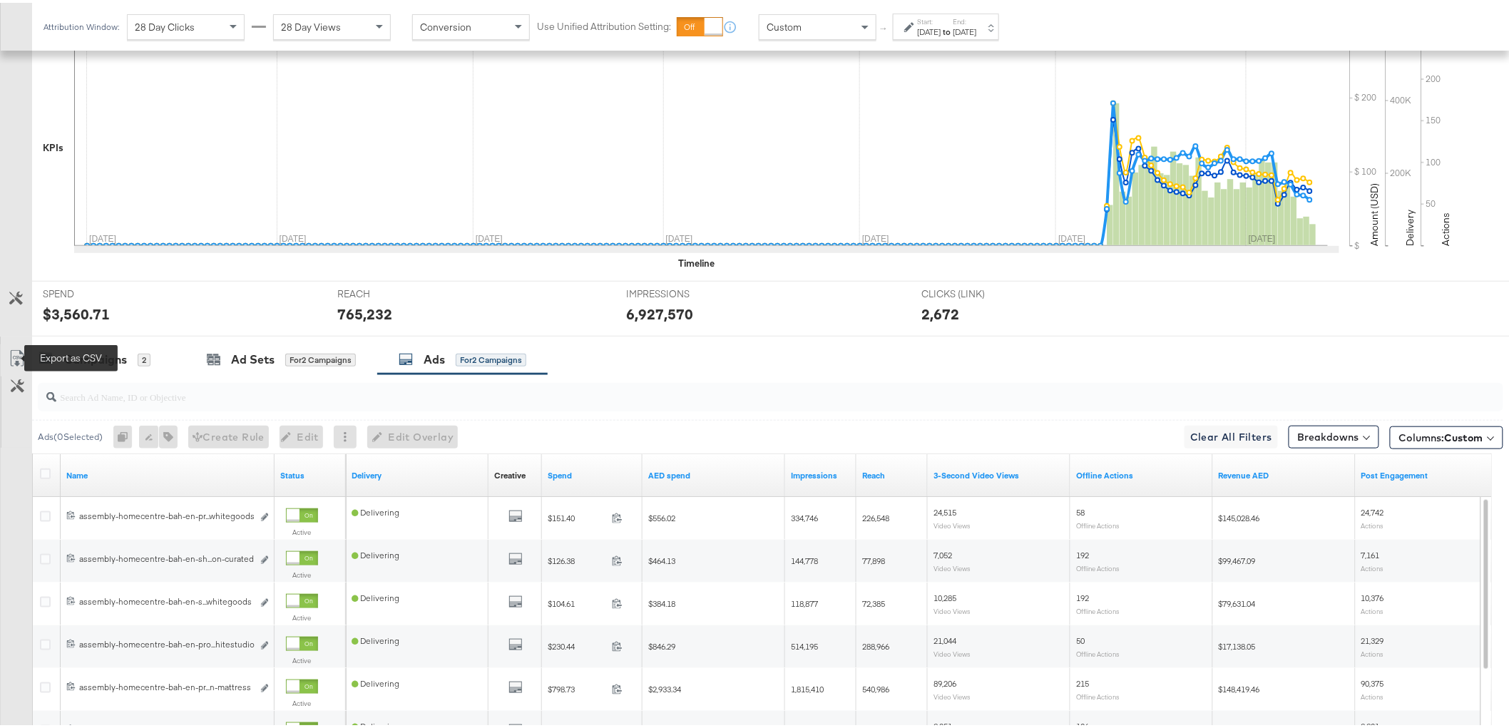
click at [12, 352] on icon at bounding box center [17, 355] width 17 height 17
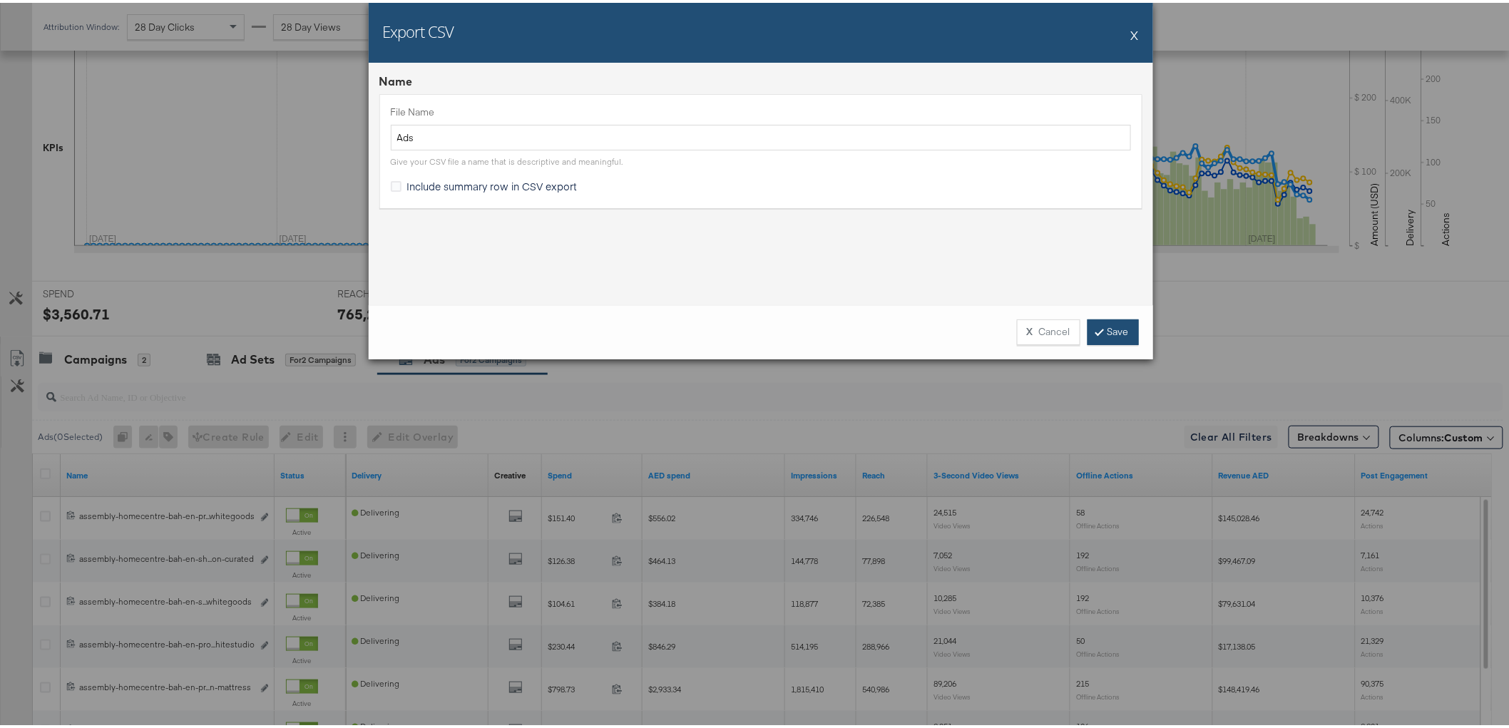
click at [1097, 334] on link "Save" at bounding box center [1113, 330] width 51 height 26
